Goal: Transaction & Acquisition: Download file/media

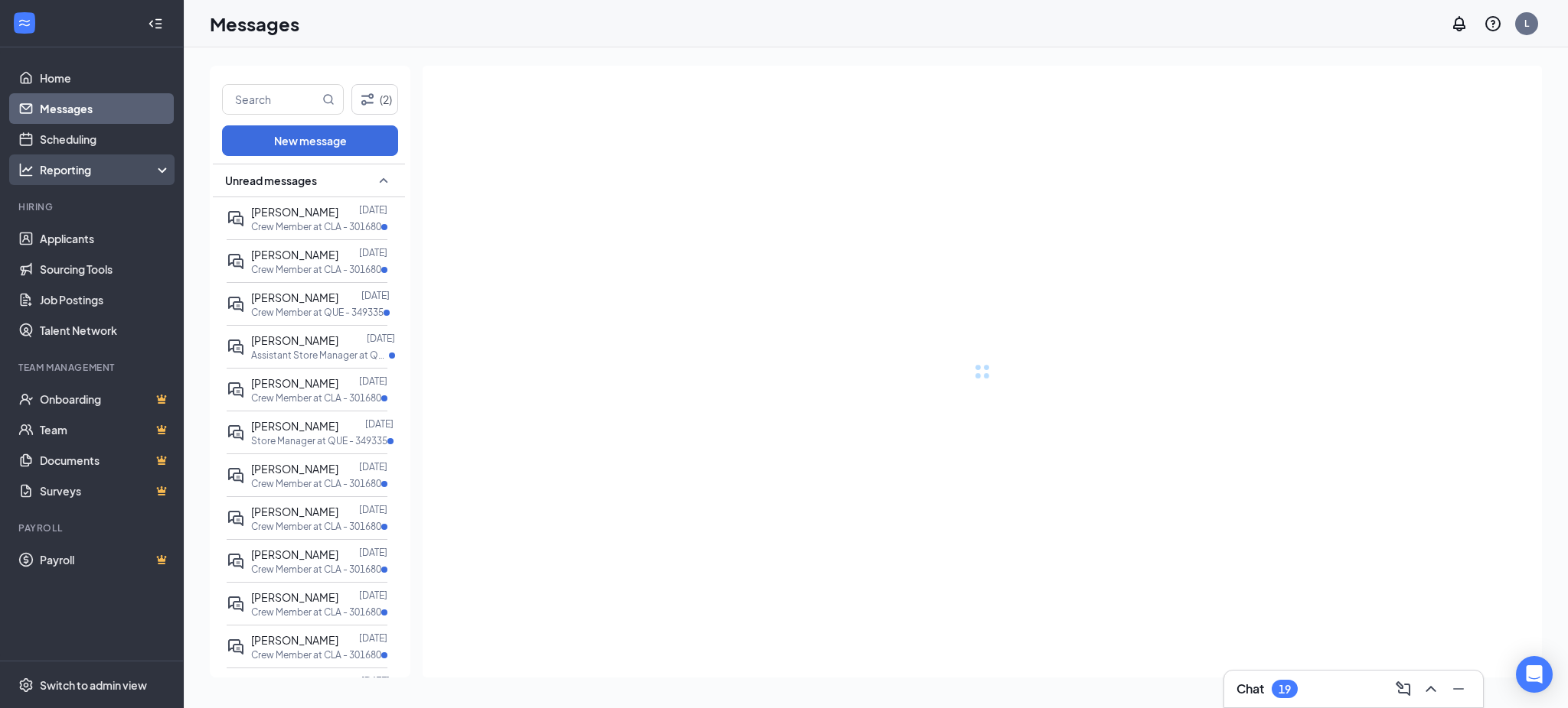
click at [76, 164] on div "Reporting" at bounding box center [105, 169] width 132 height 15
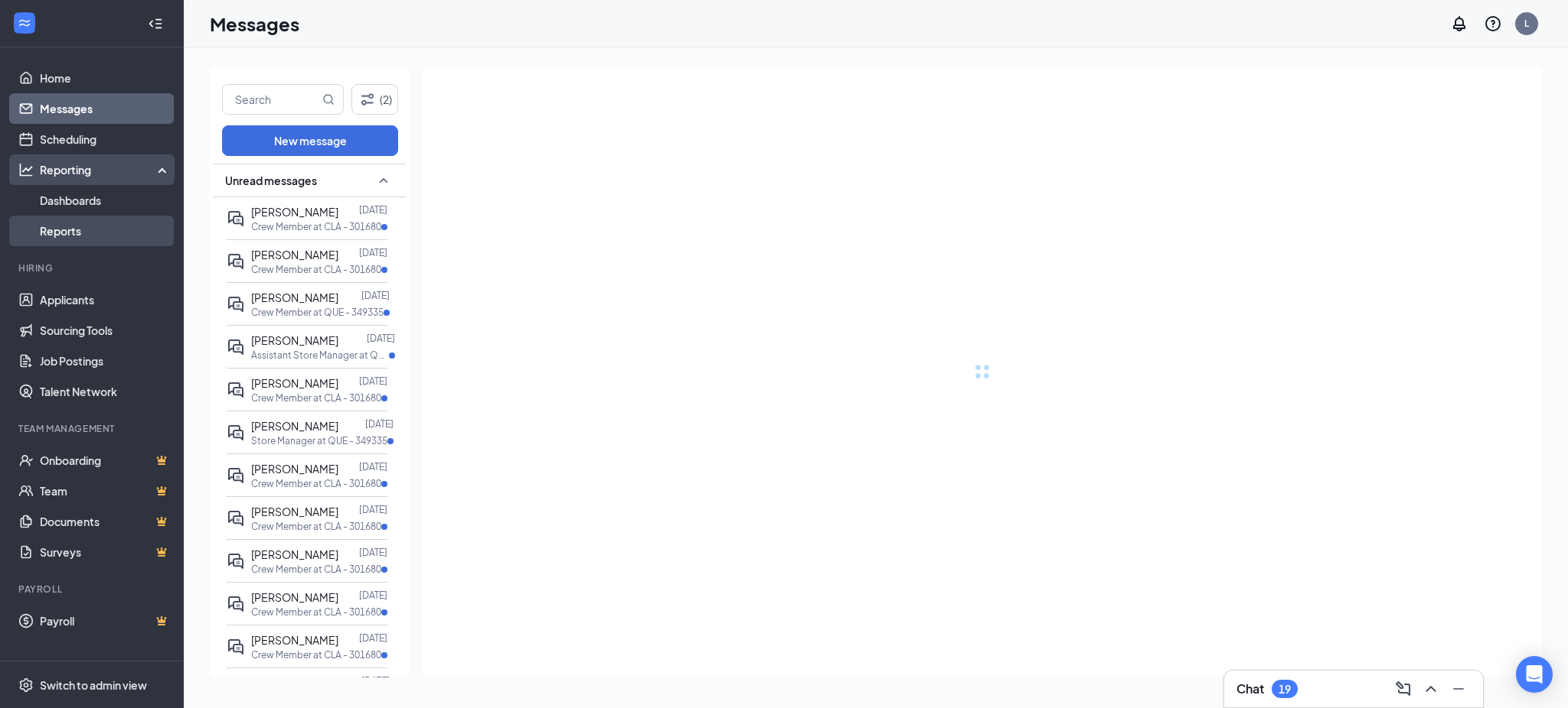
click at [81, 231] on link "Reports" at bounding box center [105, 231] width 131 height 30
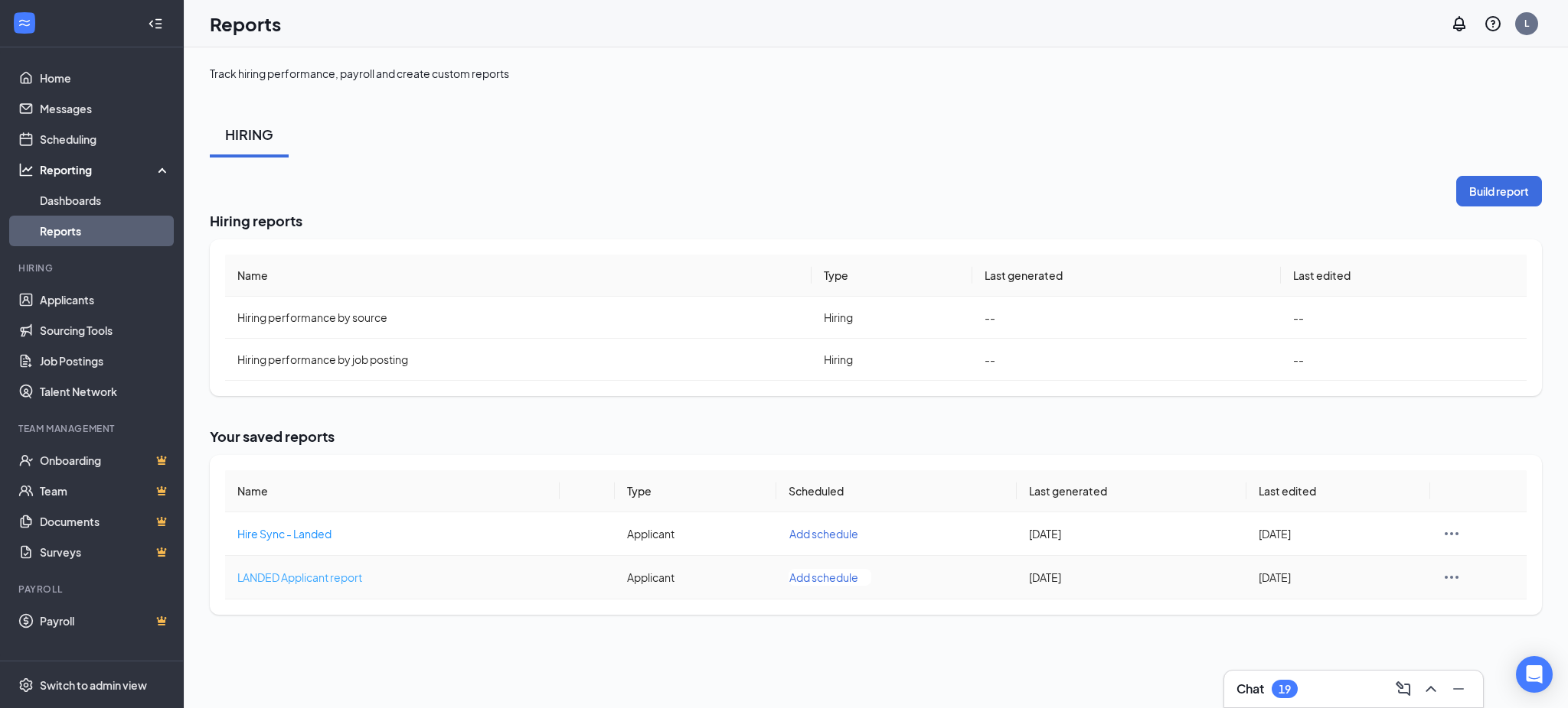
click at [339, 570] on span "LANDED Applicant report" at bounding box center [300, 577] width 125 height 13
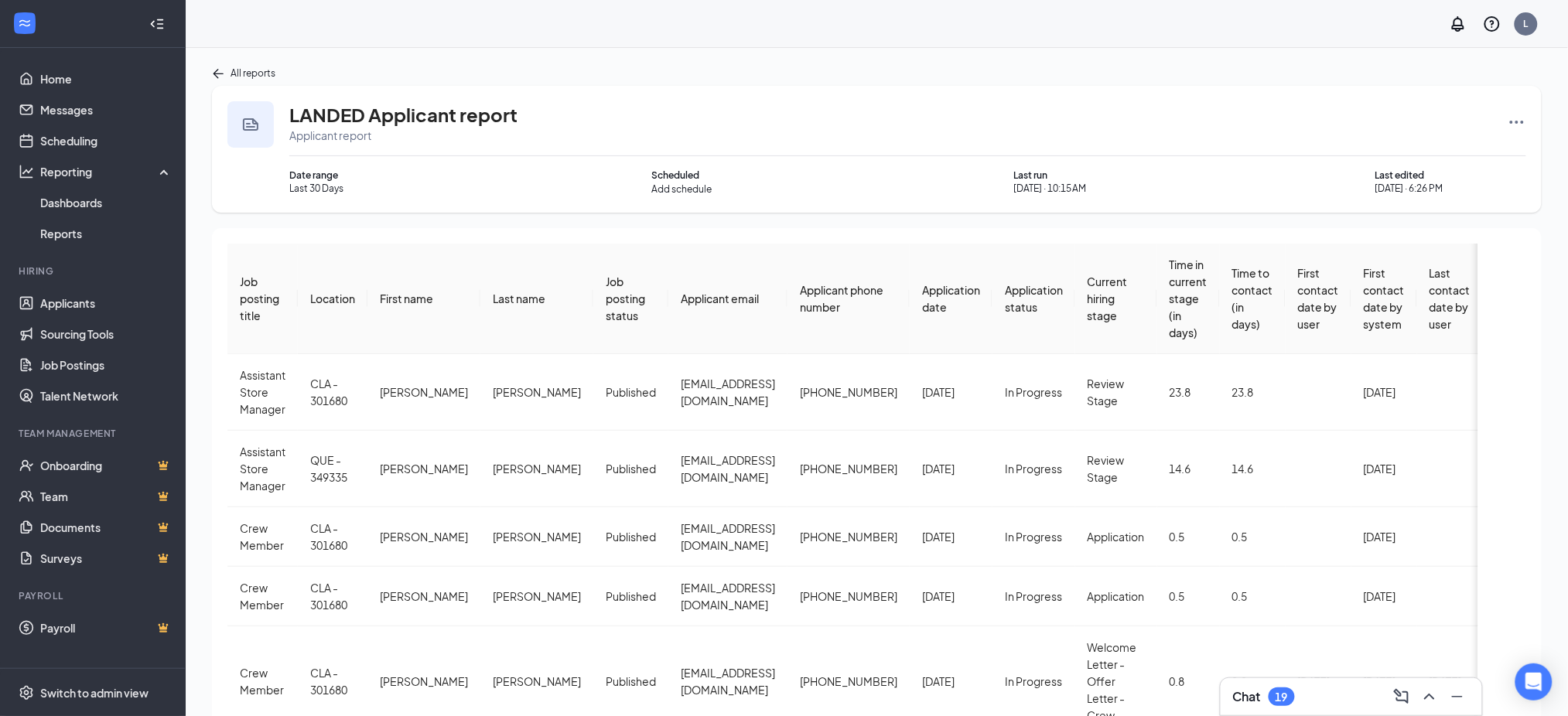
click at [1526, 124] on icon "Ellipses" at bounding box center [1516, 122] width 19 height 19
click at [1460, 273] on span "Rerun report" at bounding box center [1459, 273] width 64 height 15
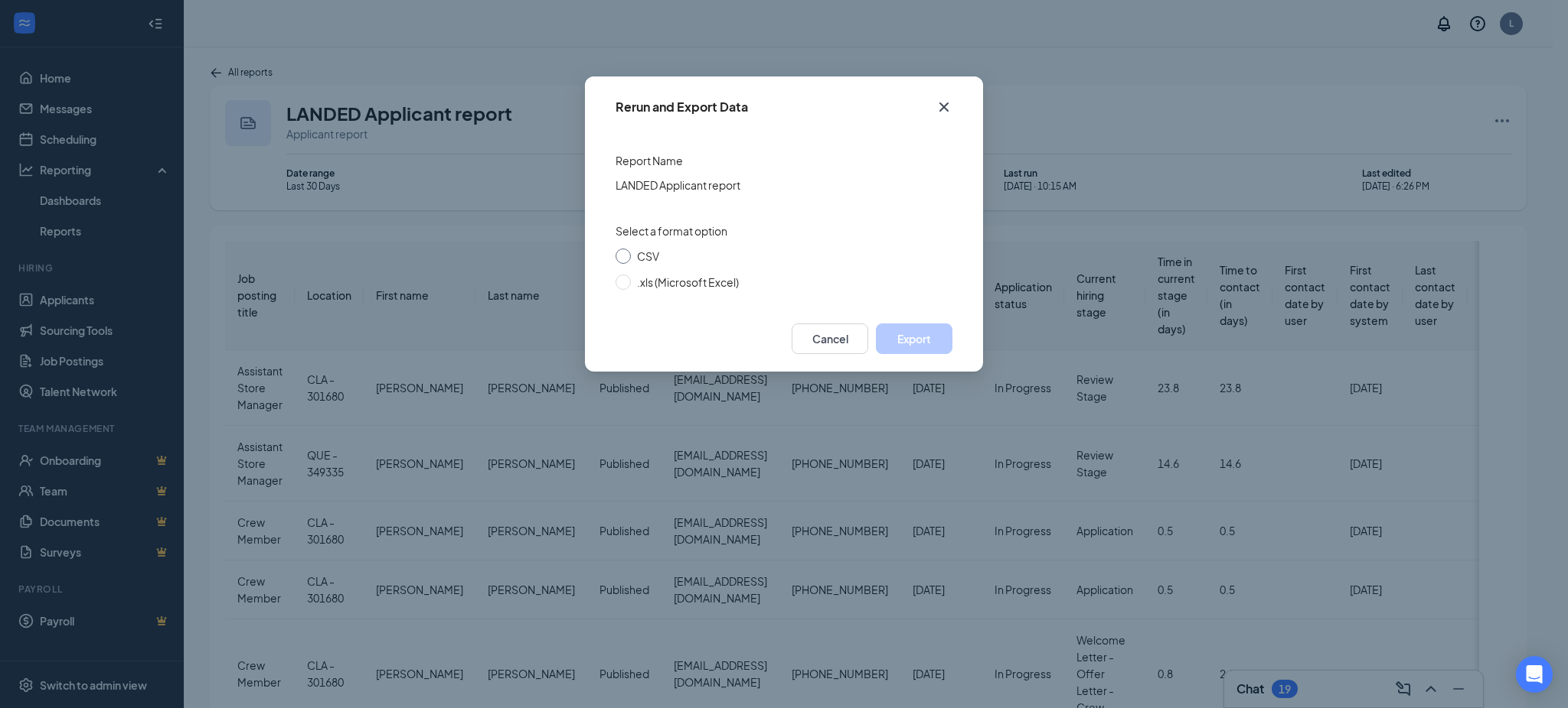
click at [648, 251] on span "CSV" at bounding box center [648, 256] width 22 height 13
click at [630, 251] on input "CSV" at bounding box center [623, 256] width 15 height 15
radio input "true"
click at [902, 341] on button "Export" at bounding box center [913, 339] width 76 height 30
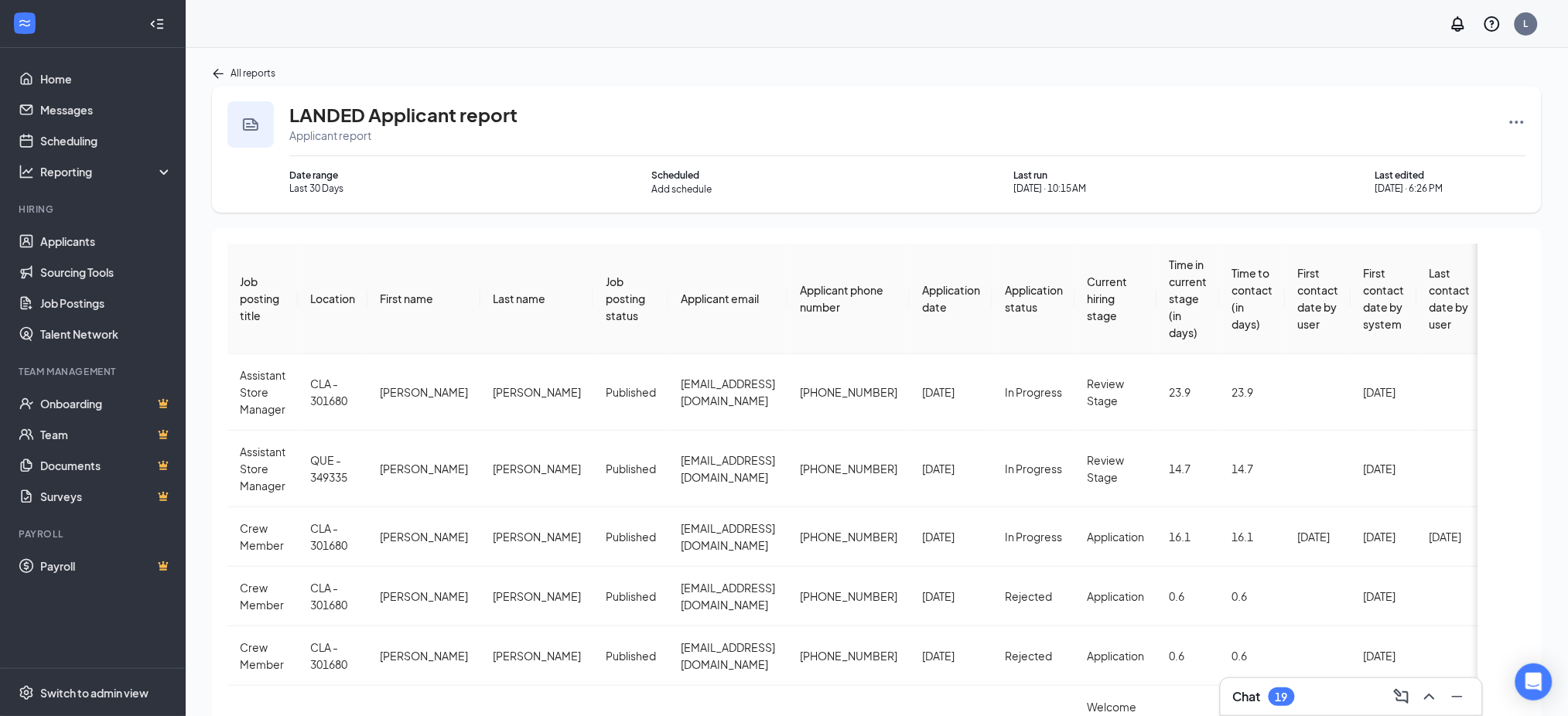
click at [922, 282] on div "Application date" at bounding box center [951, 299] width 58 height 34
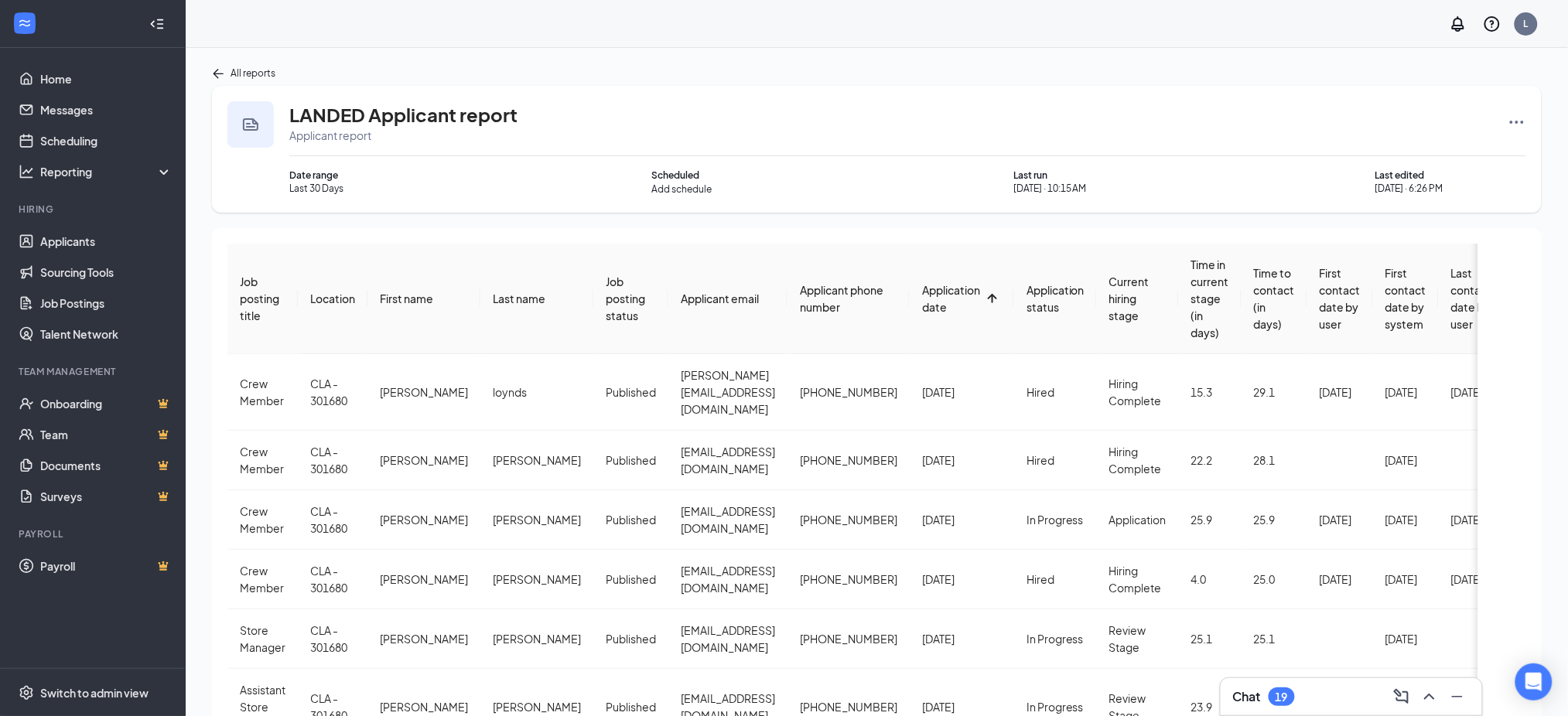
click at [922, 290] on span "Application date" at bounding box center [951, 299] width 58 height 31
